Goal: Communication & Community: Answer question/provide support

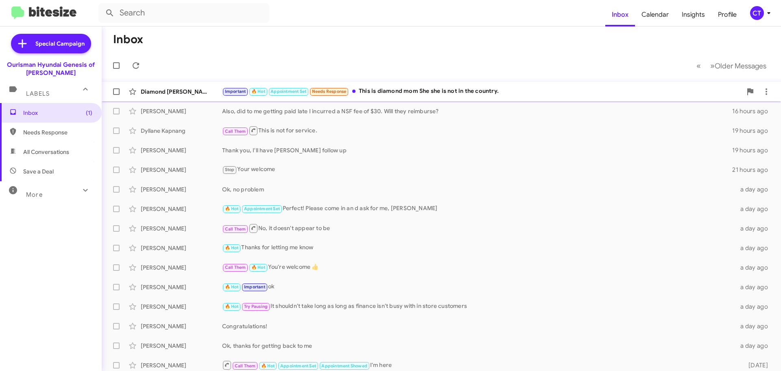
click at [490, 87] on div "Important 🔥 Hot Appointment Set Needs Response This is diamond mom She she is n…" at bounding box center [482, 91] width 520 height 9
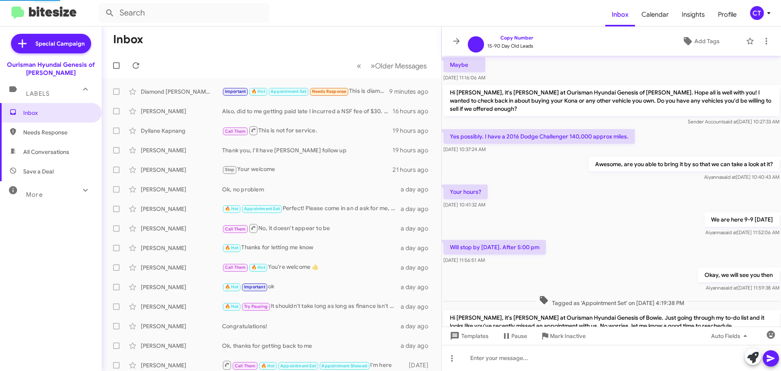
scroll to position [474, 0]
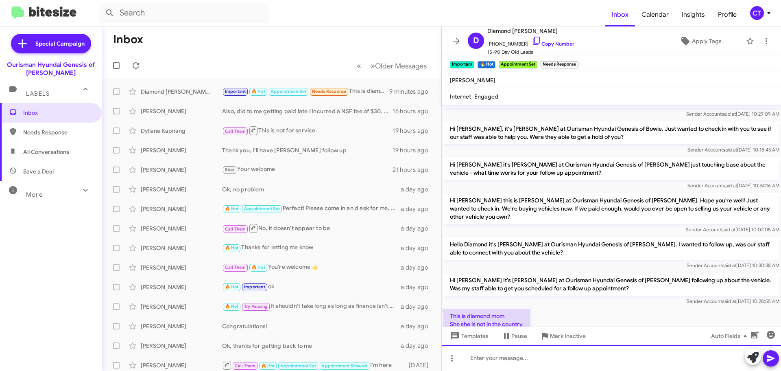
click at [502, 360] on div at bounding box center [611, 358] width 339 height 26
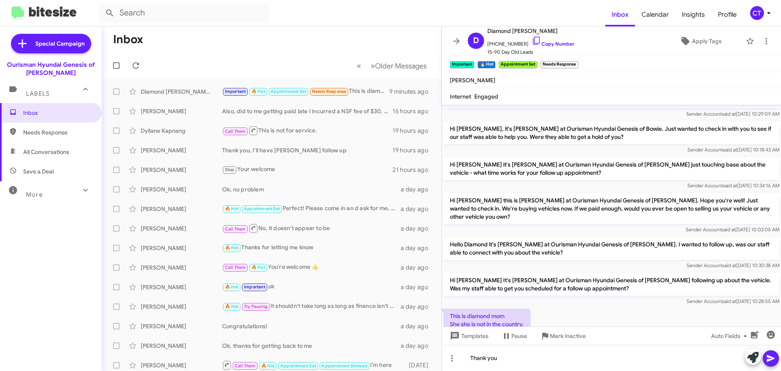
click at [767, 360] on icon at bounding box center [771, 358] width 10 height 10
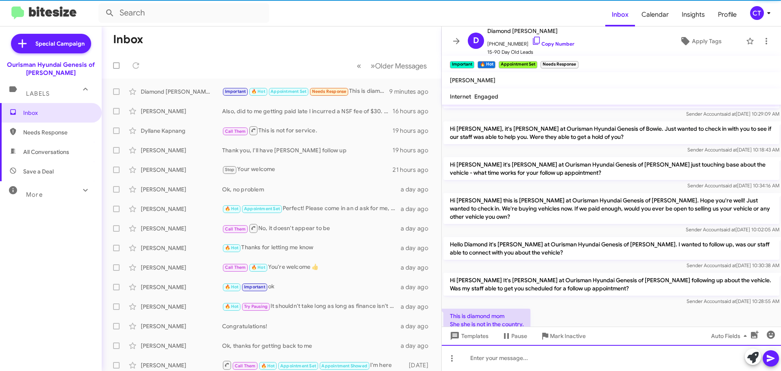
scroll to position [0, 0]
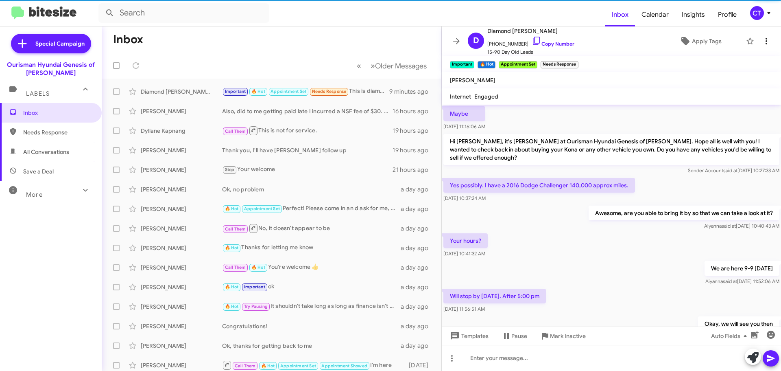
click at [763, 36] on icon at bounding box center [767, 41] width 10 height 10
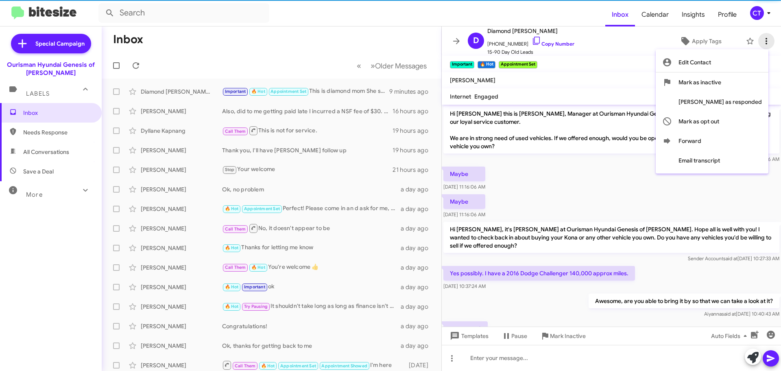
scroll to position [41, 0]
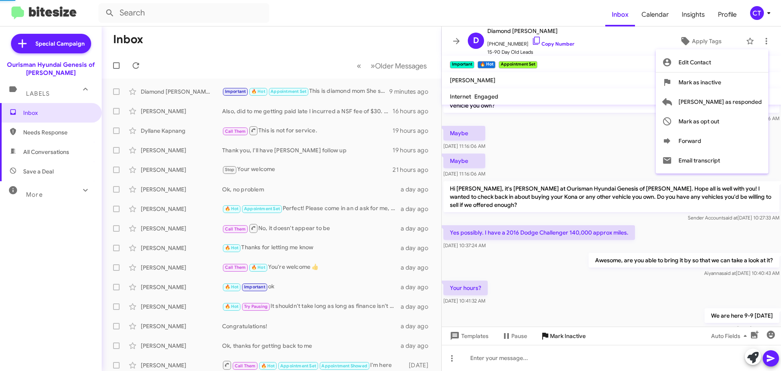
click at [566, 336] on div at bounding box center [390, 185] width 781 height 371
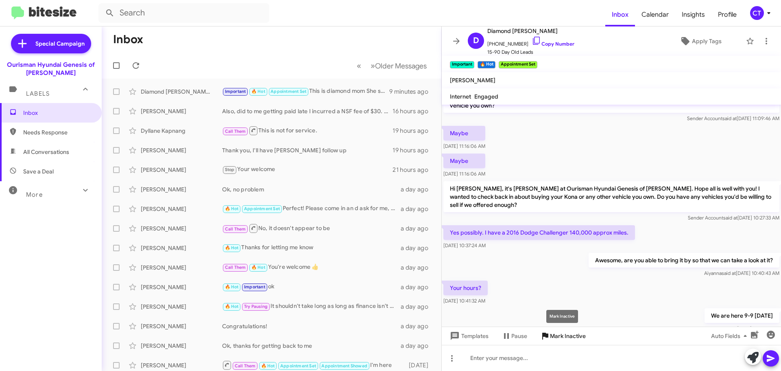
click at [560, 336] on span "Mark Inactive" at bounding box center [568, 335] width 36 height 15
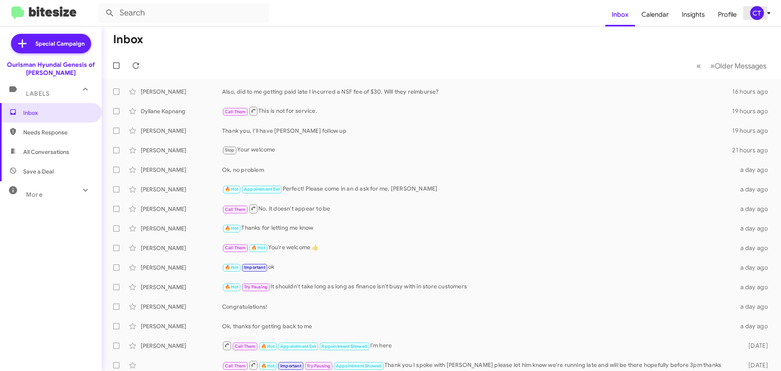
drag, startPoint x: 765, startPoint y: 12, endPoint x: 752, endPoint y: 18, distance: 14.4
click at [762, 12] on span "CT" at bounding box center [762, 13] width 24 height 14
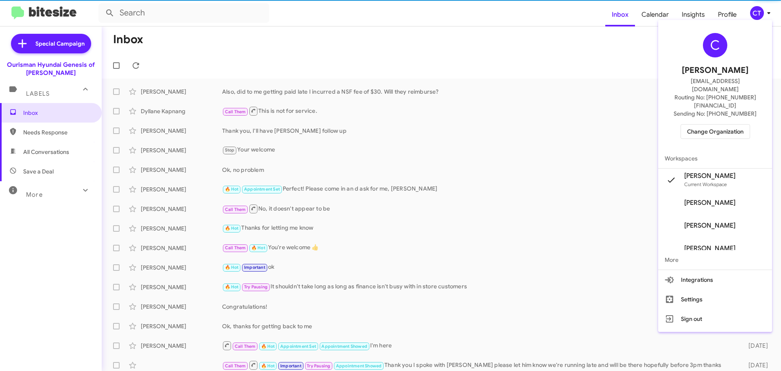
click at [714, 124] on span "Change Organization" at bounding box center [715, 131] width 57 height 14
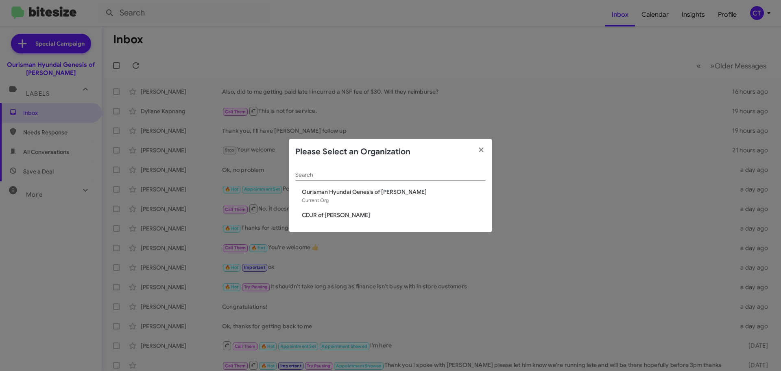
click at [309, 214] on span "CDJR of [PERSON_NAME]" at bounding box center [394, 215] width 184 height 8
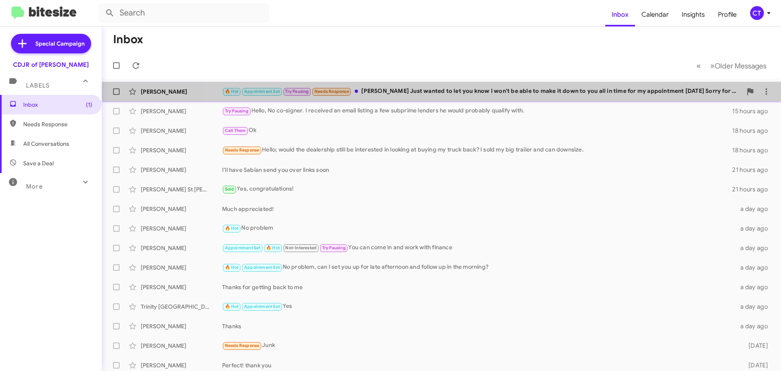
click at [483, 90] on div "🔥 Hot Appointment Set Try Pausing Needs Response Howdy Ciara Just wanted to let…" at bounding box center [482, 91] width 520 height 9
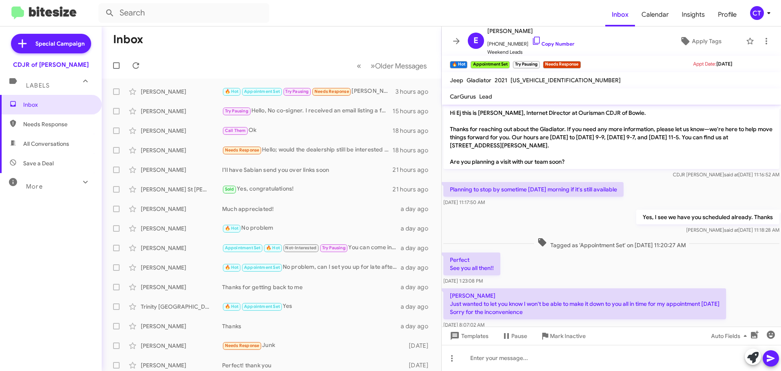
scroll to position [17, 0]
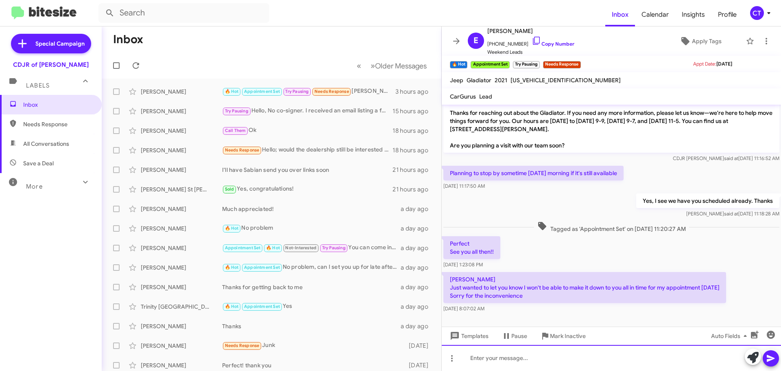
click at [489, 358] on div at bounding box center [611, 358] width 339 height 26
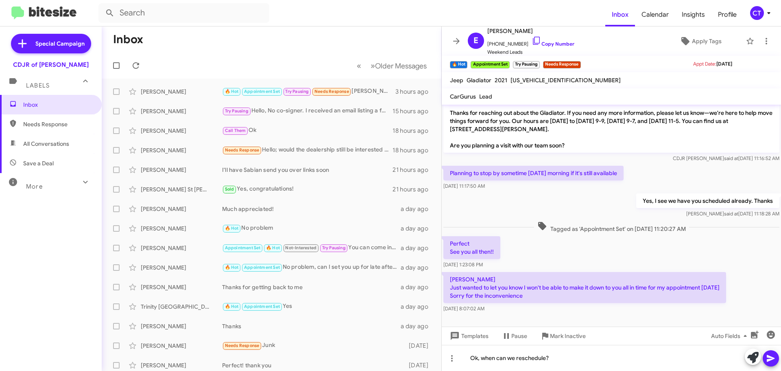
click at [775, 356] on icon at bounding box center [771, 358] width 10 height 10
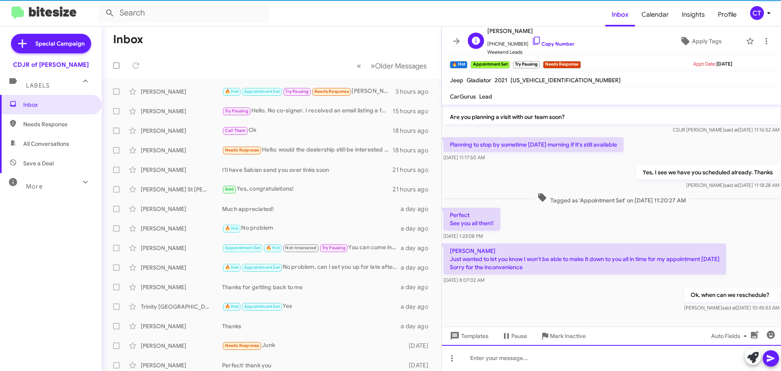
scroll to position [47, 0]
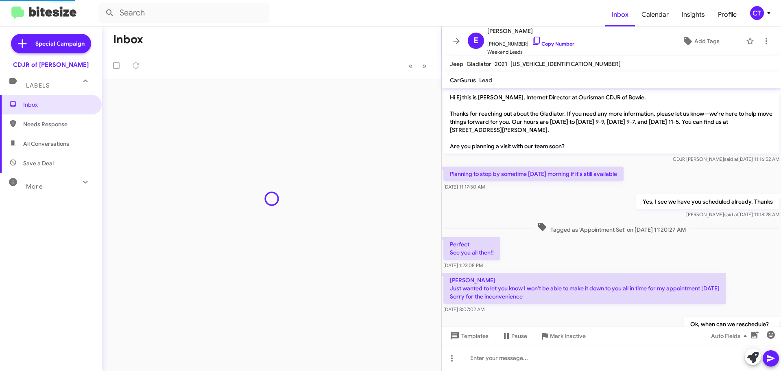
scroll to position [31, 0]
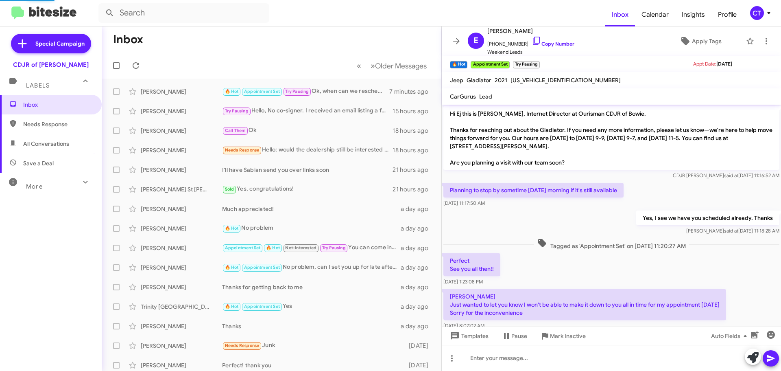
scroll to position [31, 0]
